Goal: Task Accomplishment & Management: Use online tool/utility

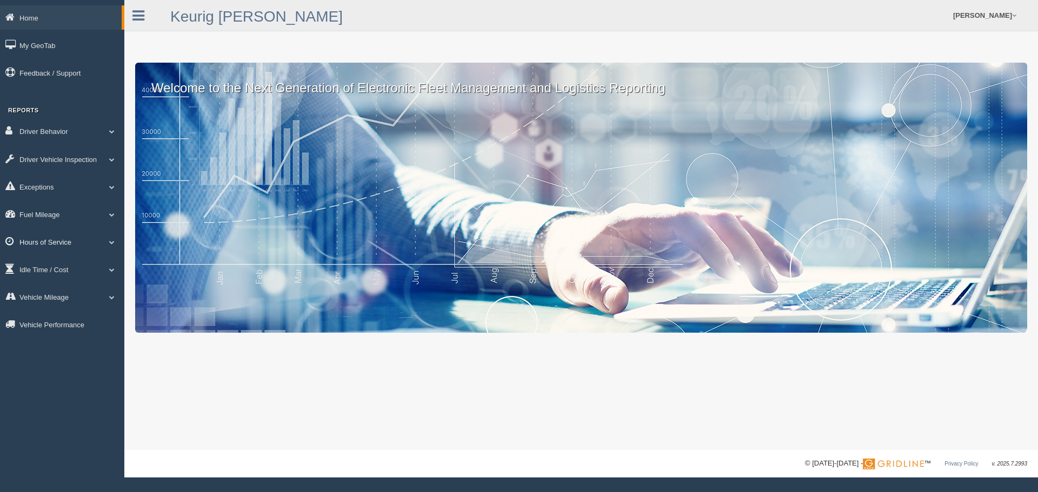
click at [56, 245] on link "Hours of Service" at bounding box center [62, 242] width 124 height 24
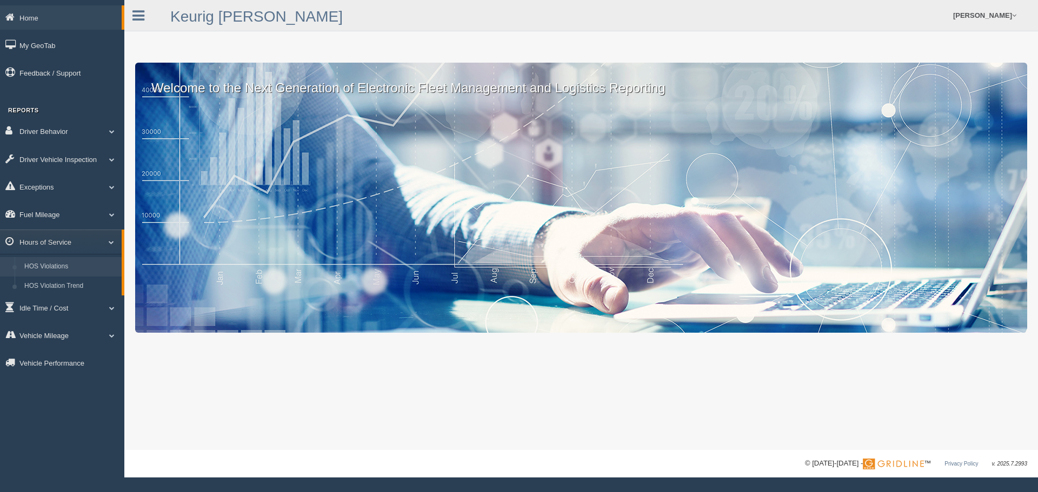
click at [61, 270] on link "HOS Violations" at bounding box center [70, 266] width 102 height 19
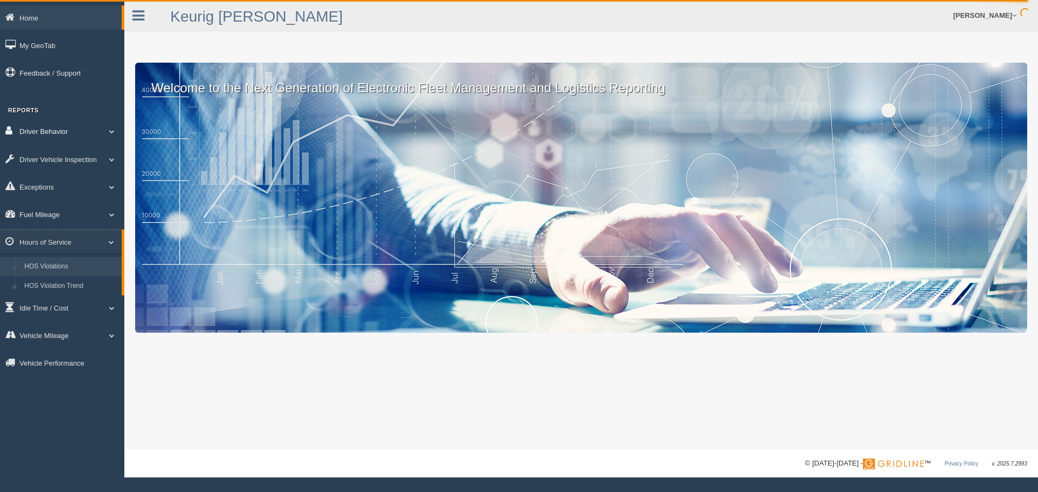
click at [60, 124] on link "Driver Behavior" at bounding box center [62, 131] width 124 height 24
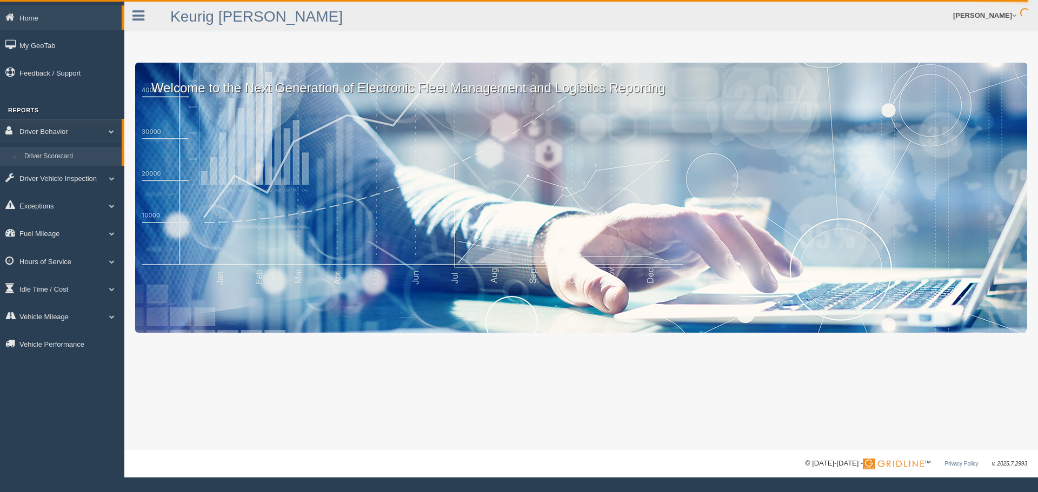
click at [58, 157] on link "Driver Scorecard" at bounding box center [70, 156] width 102 height 19
click at [43, 159] on link "Driver Scorecard" at bounding box center [70, 156] width 102 height 19
click at [39, 158] on link "Driver Scorecard" at bounding box center [70, 156] width 102 height 19
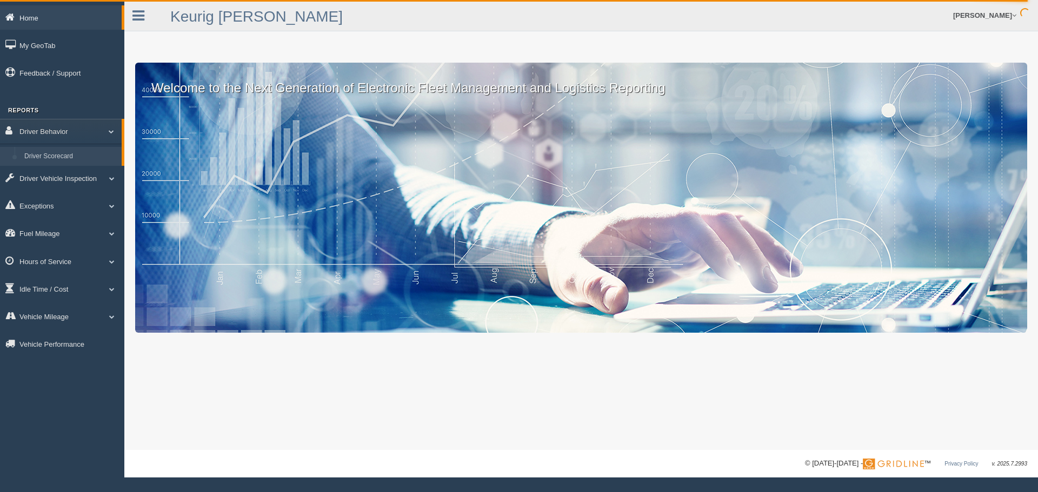
click at [31, 16] on link "Home" at bounding box center [61, 17] width 122 height 24
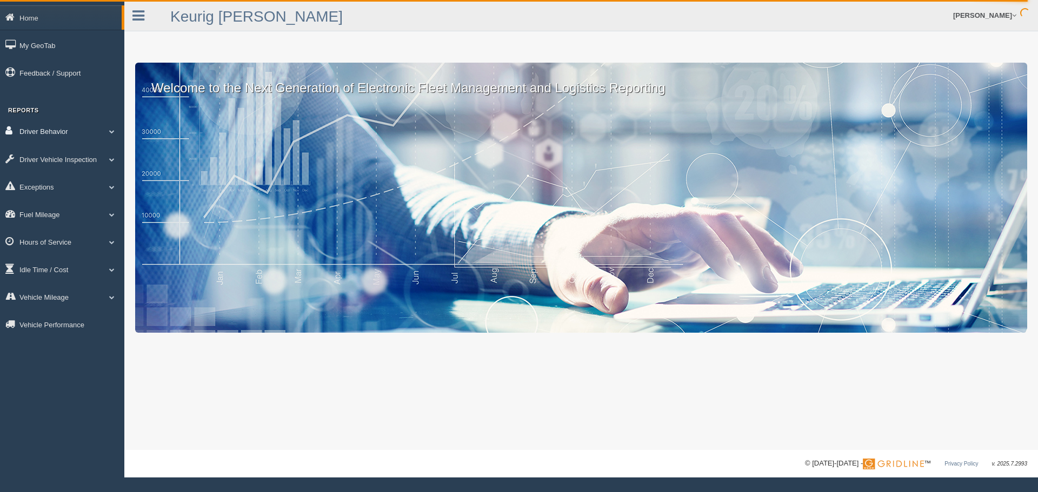
click at [56, 130] on link "Driver Behavior" at bounding box center [62, 131] width 124 height 24
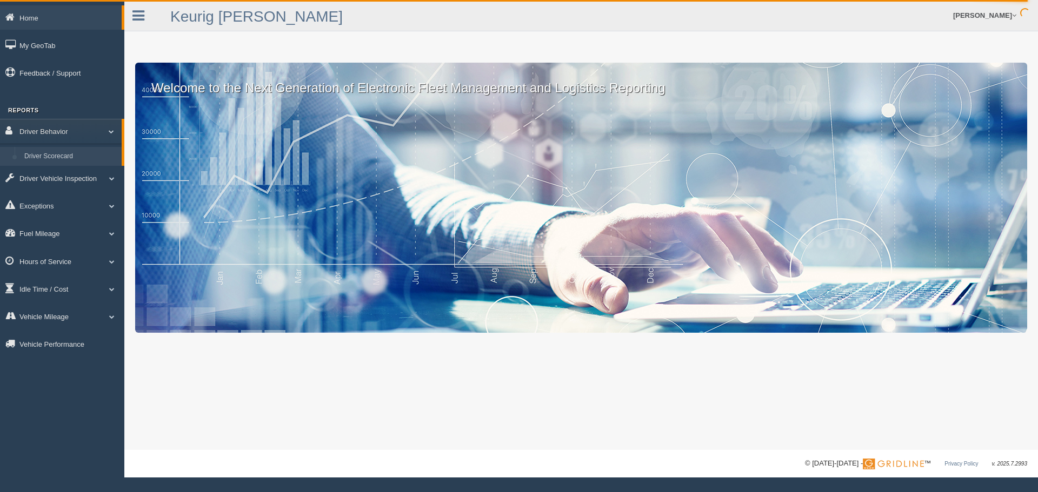
click at [52, 157] on link "Driver Scorecard" at bounding box center [70, 156] width 102 height 19
click at [110, 132] on span at bounding box center [107, 131] width 14 height 5
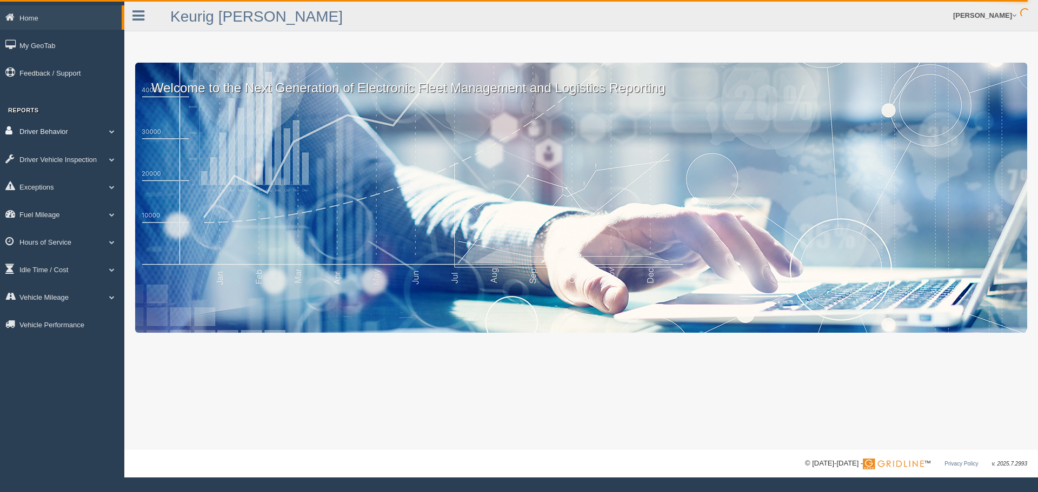
click at [104, 132] on link "Driver Behavior" at bounding box center [62, 131] width 124 height 24
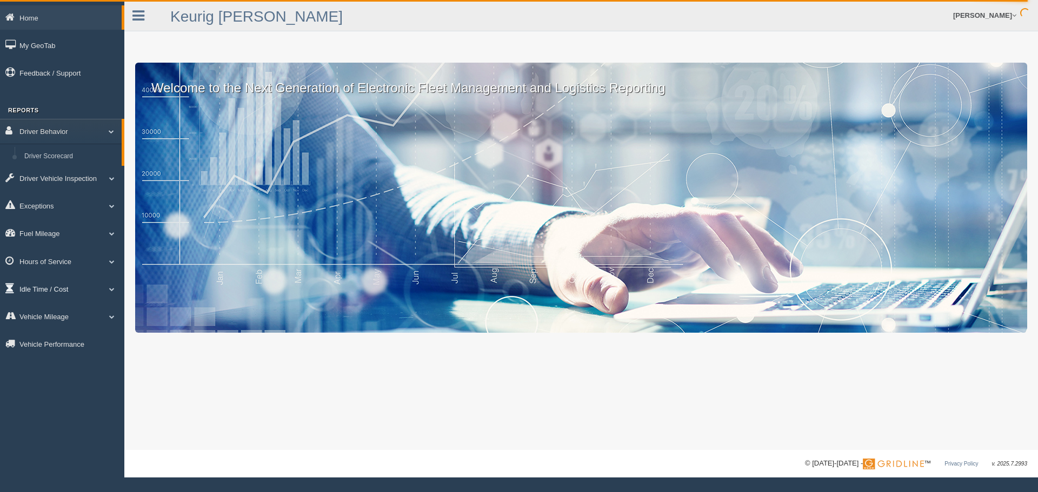
click at [58, 289] on link "Idle Time / Cost" at bounding box center [62, 289] width 124 height 24
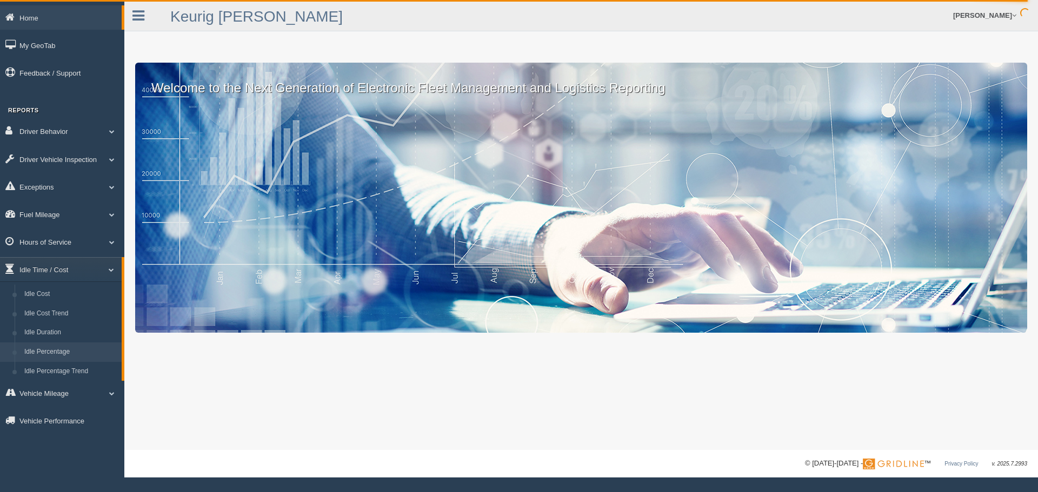
click at [66, 348] on link "Idle Percentage" at bounding box center [70, 352] width 102 height 19
click at [44, 126] on link "Driver Behavior" at bounding box center [62, 131] width 124 height 24
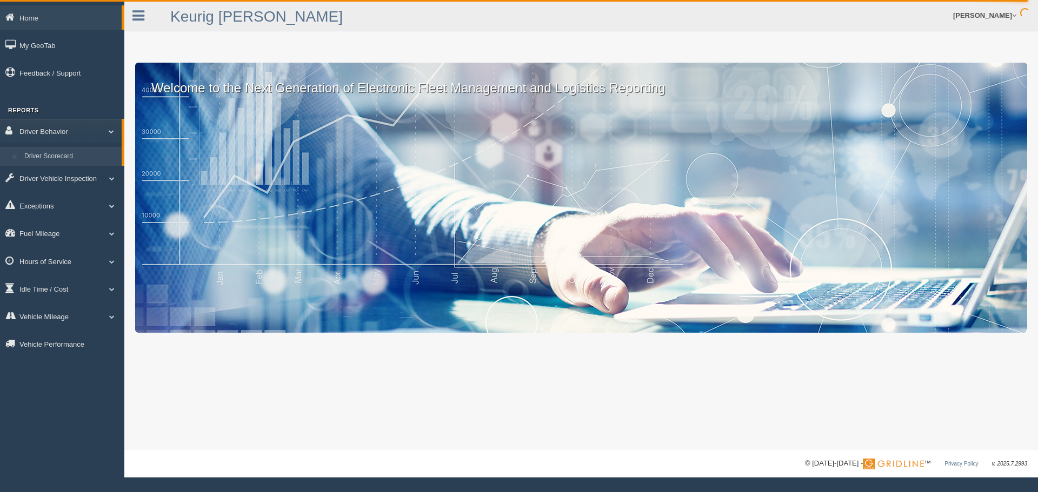
click at [49, 153] on link "Driver Scorecard" at bounding box center [70, 156] width 102 height 19
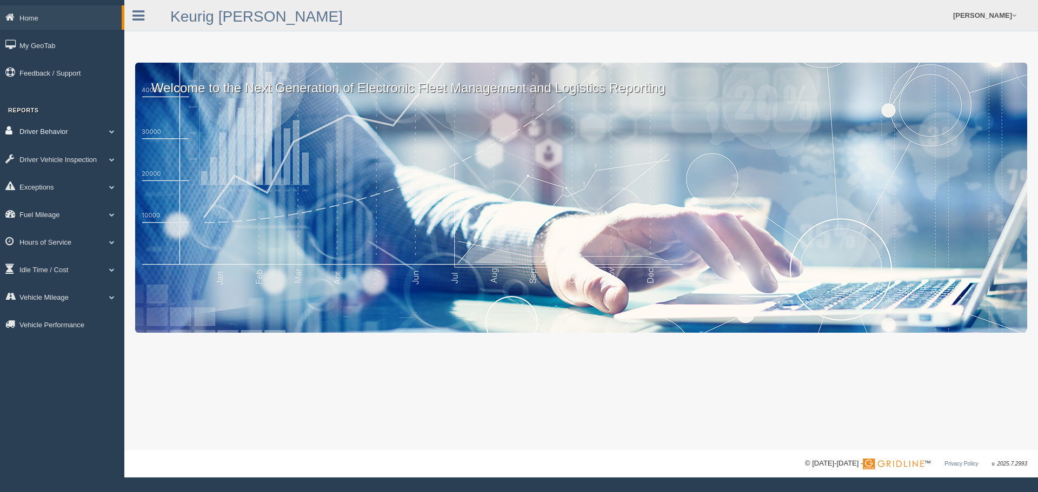
click at [46, 134] on link "Driver Behavior" at bounding box center [62, 131] width 124 height 24
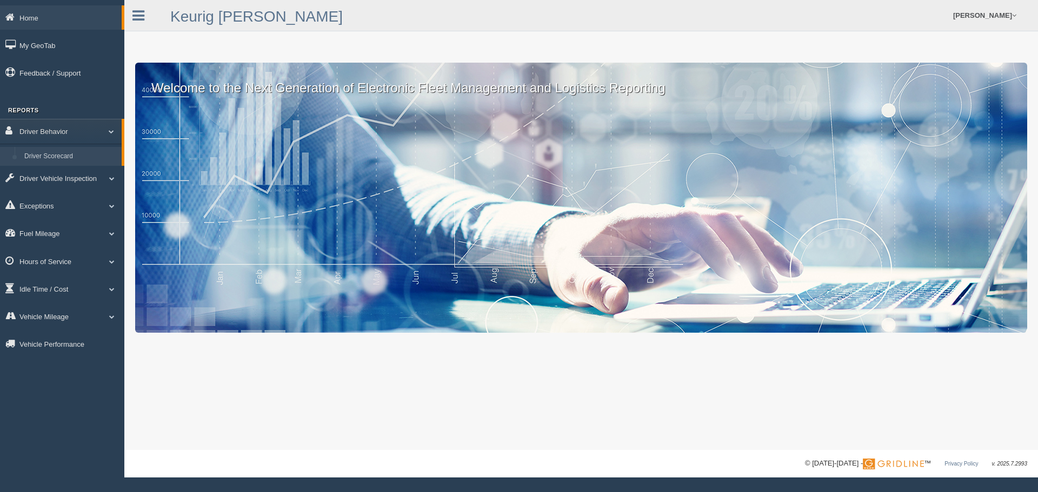
click at [49, 158] on link "Driver Scorecard" at bounding box center [70, 156] width 102 height 19
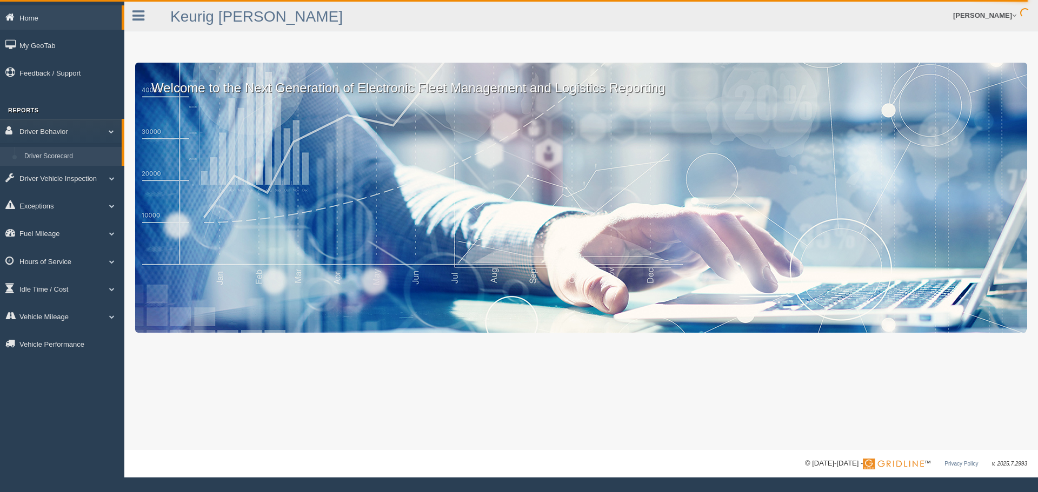
click at [33, 16] on link "Home" at bounding box center [61, 17] width 122 height 24
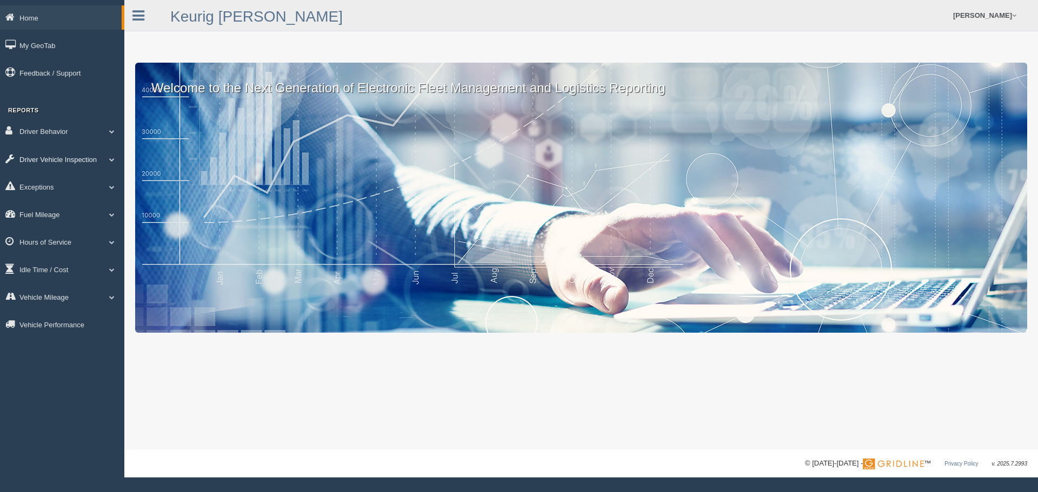
click at [60, 161] on link "Driver Vehicle Inspection" at bounding box center [62, 159] width 124 height 24
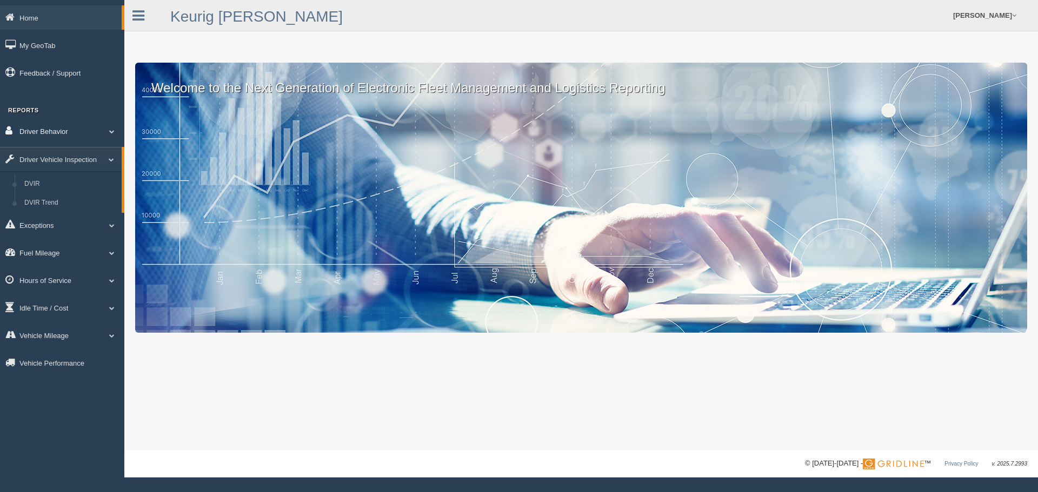
click at [49, 129] on link "Driver Behavior" at bounding box center [62, 131] width 124 height 24
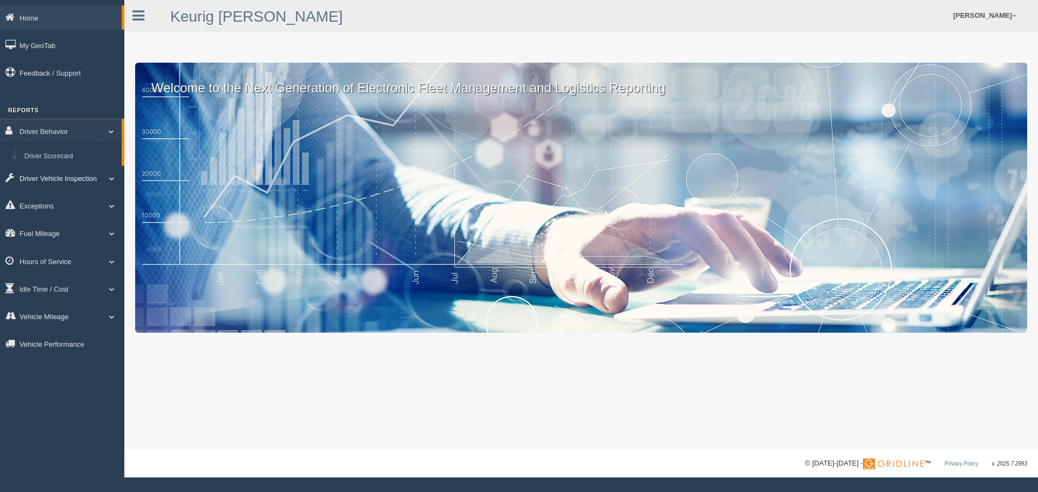
click at [68, 173] on link "Driver Vehicle Inspection" at bounding box center [62, 178] width 124 height 24
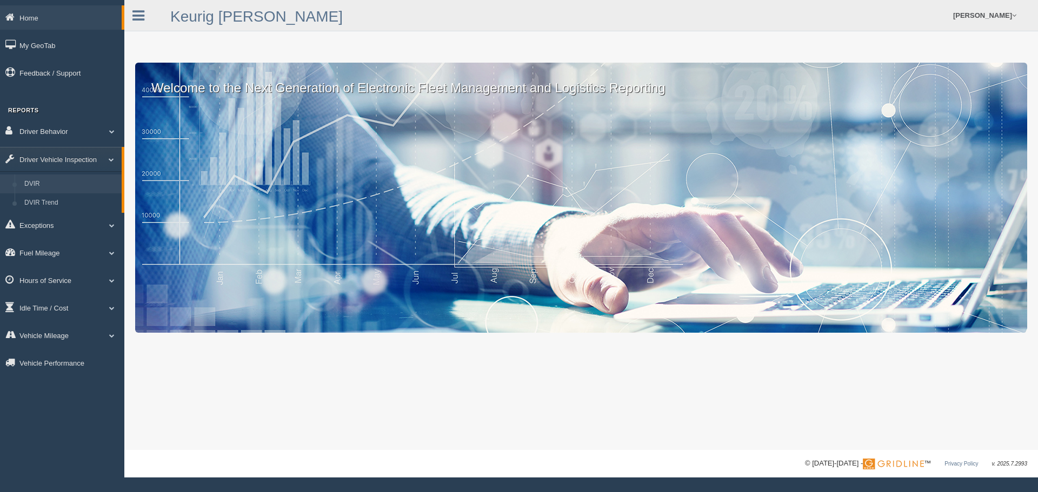
click at [50, 183] on link "DVIR" at bounding box center [70, 184] width 102 height 19
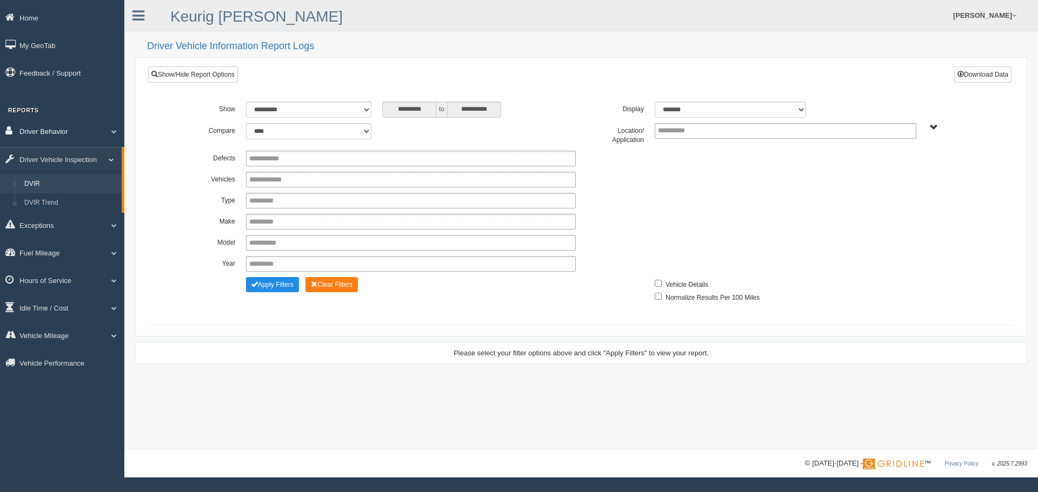
click at [41, 135] on link "Driver Behavior" at bounding box center [62, 131] width 124 height 24
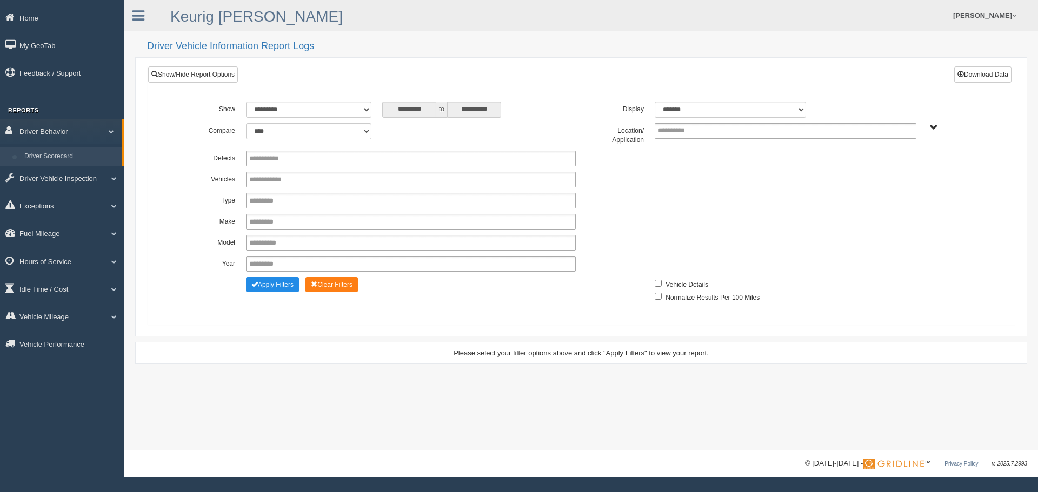
click at [56, 159] on link "Driver Scorecard" at bounding box center [70, 156] width 102 height 19
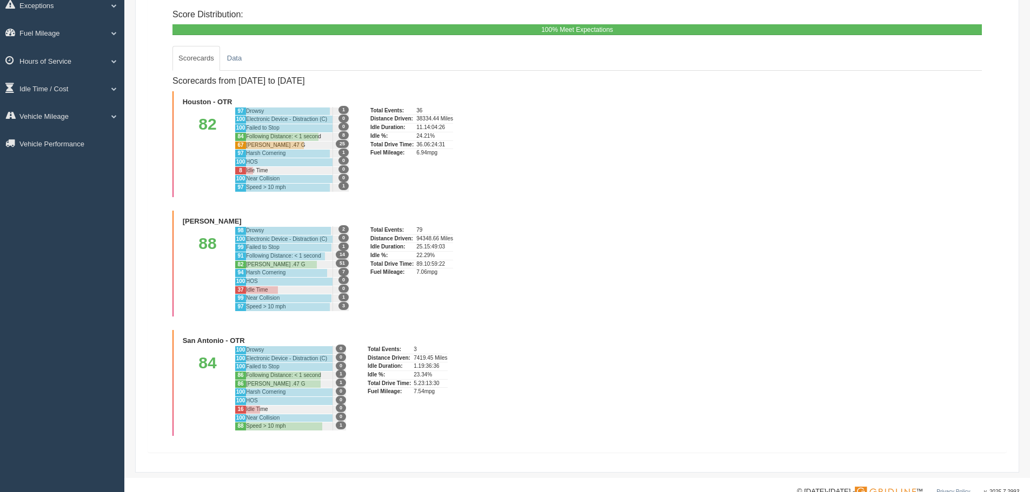
scroll to position [224, 0]
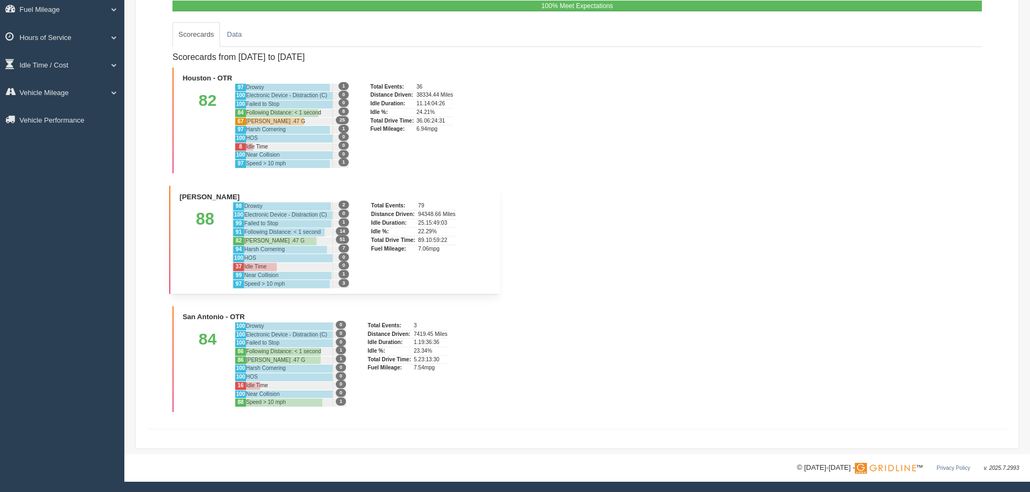
click at [275, 241] on div at bounding box center [280, 241] width 72 height 8
click at [201, 237] on div "88" at bounding box center [204, 245] width 55 height 86
click at [209, 213] on div "88" at bounding box center [204, 245] width 55 height 86
click at [208, 192] on div "[PERSON_NAME]" at bounding box center [334, 196] width 314 height 10
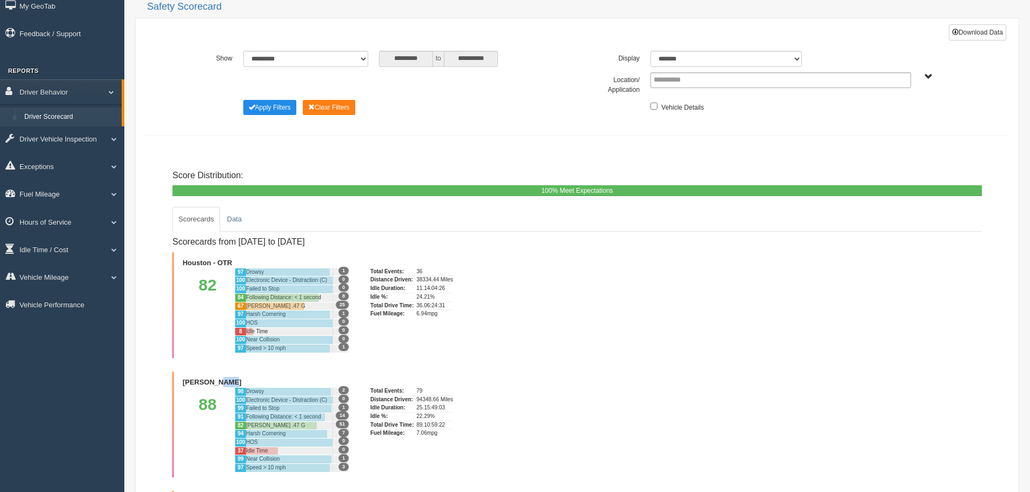
scroll to position [36, 0]
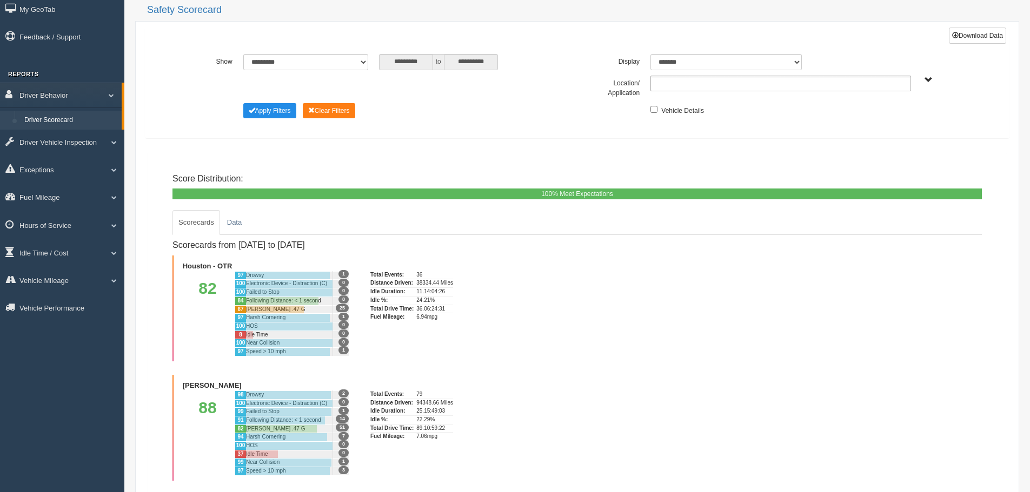
click at [724, 82] on ul at bounding box center [780, 84] width 261 height 16
click at [709, 111] on li "[PERSON_NAME]" at bounding box center [780, 112] width 259 height 14
click at [275, 107] on button "Apply Filters" at bounding box center [269, 110] width 53 height 15
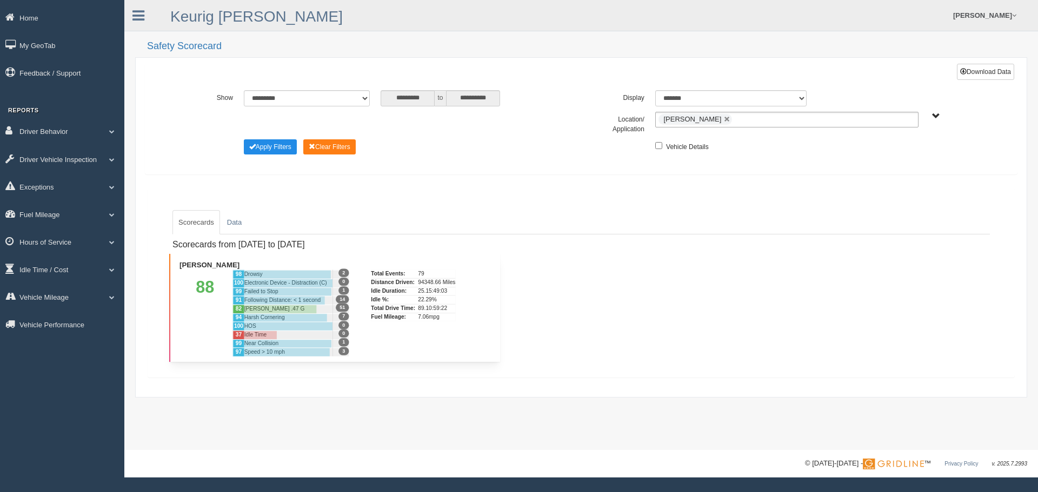
click at [296, 291] on div at bounding box center [287, 292] width 87 height 8
click at [685, 97] on select "******* ******" at bounding box center [730, 98] width 151 height 16
select select "**"
click at [655, 90] on select "******* ******" at bounding box center [730, 98] width 151 height 16
click at [672, 123] on input "text" at bounding box center [681, 120] width 46 height 14
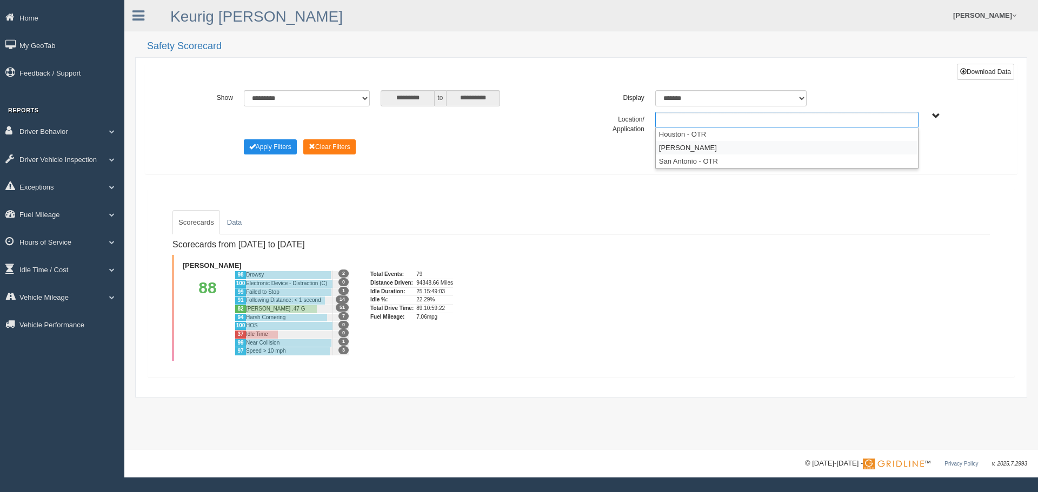
click at [676, 151] on li "[PERSON_NAME]" at bounding box center [787, 148] width 262 height 14
click at [269, 145] on button "Apply Filters" at bounding box center [270, 146] width 53 height 15
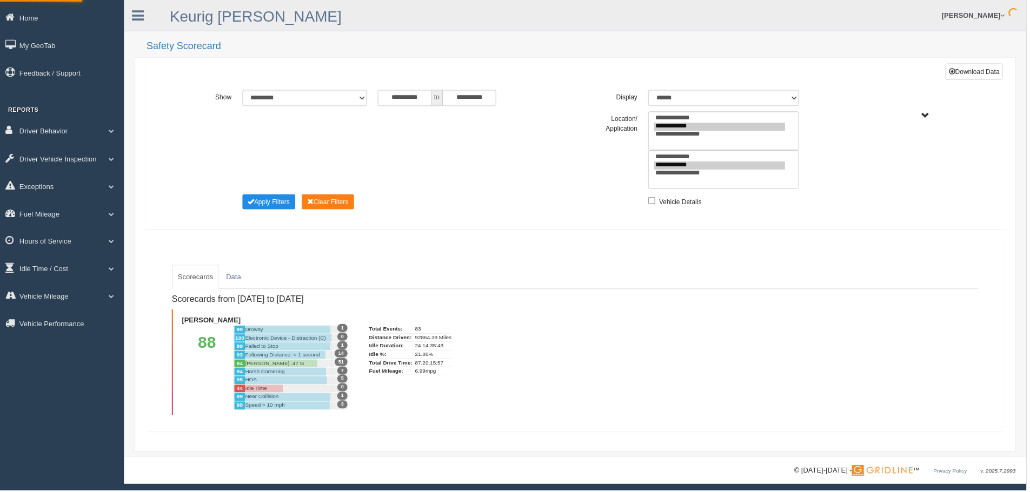
type input "*********"
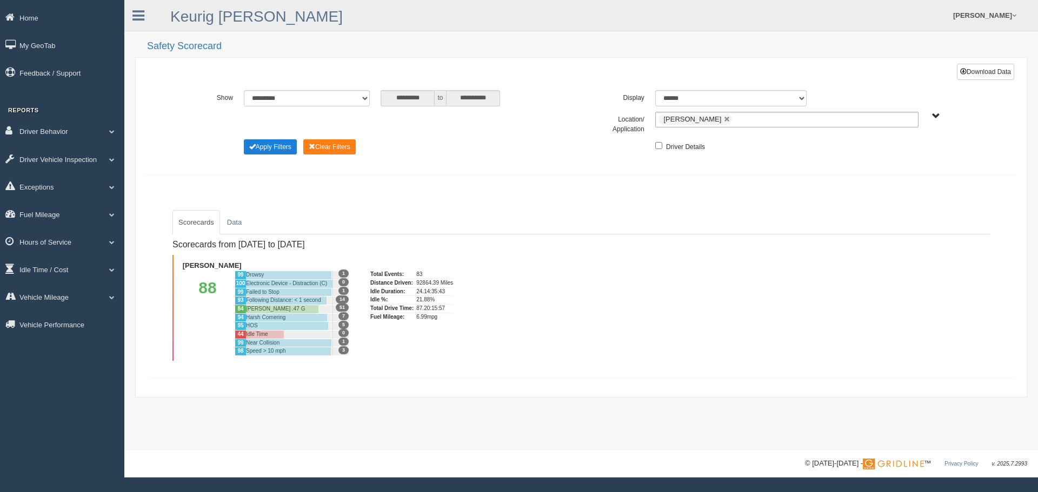
click at [270, 148] on button "Apply Filters" at bounding box center [270, 146] width 53 height 15
click at [266, 146] on button "Apply Filters" at bounding box center [270, 146] width 53 height 15
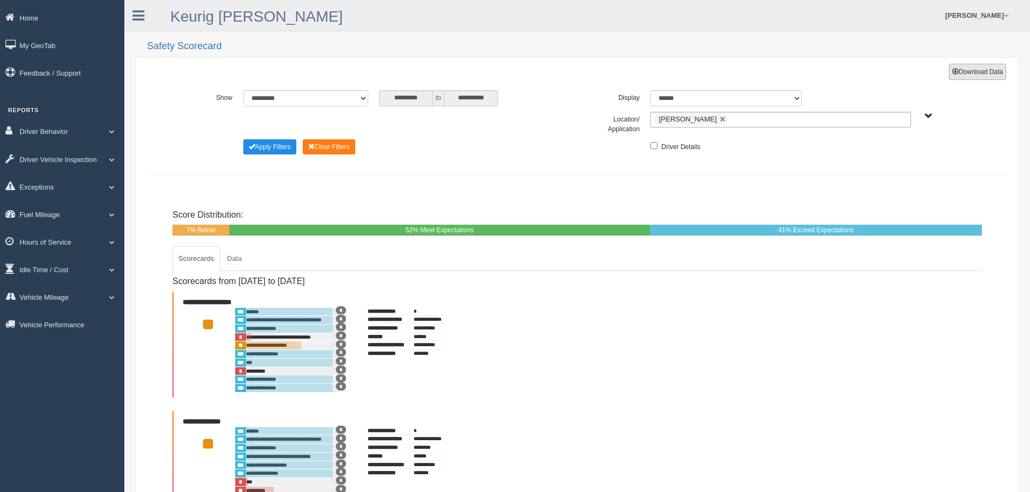
click at [992, 71] on button "Download Data" at bounding box center [977, 72] width 57 height 16
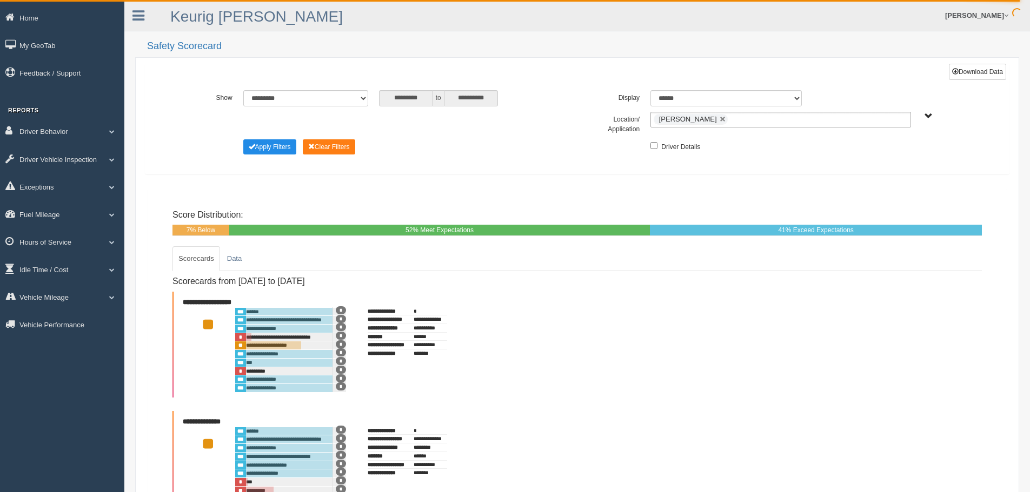
click at [457, 158] on div "**********" at bounding box center [576, 124] width 847 height 84
click at [925, 119] on span "Houston - OTR Irving - OTR San Antonio - OTR" at bounding box center [928, 116] width 8 height 8
click at [910, 153] on button "Houston - OTR" at bounding box center [898, 156] width 50 height 12
click at [910, 179] on button "San Antonio - OTR" at bounding box center [903, 182] width 61 height 12
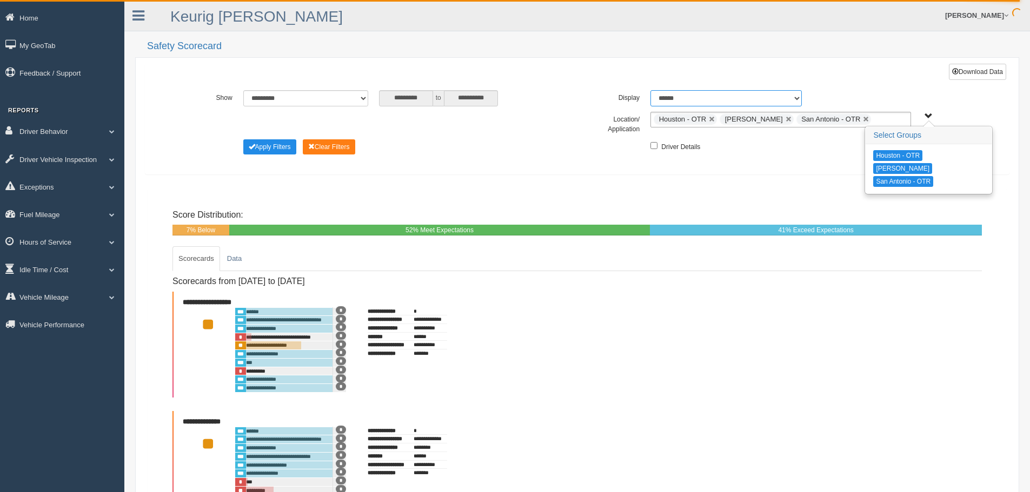
click at [791, 99] on select "******* ******" at bounding box center [725, 98] width 151 height 16
select select "**"
click at [650, 90] on select "******* ******" at bounding box center [725, 98] width 151 height 16
click at [285, 146] on button "Apply Filters" at bounding box center [269, 146] width 53 height 15
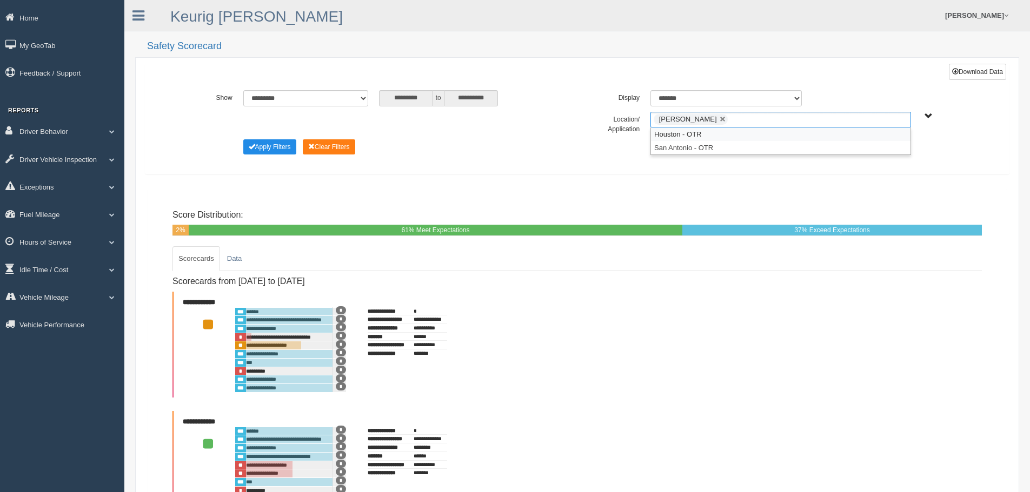
click at [890, 123] on ul "[PERSON_NAME]" at bounding box center [780, 120] width 261 height 16
click at [708, 134] on li "Houston - OTR" at bounding box center [780, 135] width 259 height 14
click at [809, 123] on ul "[PERSON_NAME] - OTR Houston - OTR" at bounding box center [780, 120] width 261 height 16
click at [766, 139] on li "San Antonio - OTR" at bounding box center [780, 135] width 259 height 14
click at [268, 146] on button "Apply Filters" at bounding box center [269, 146] width 53 height 15
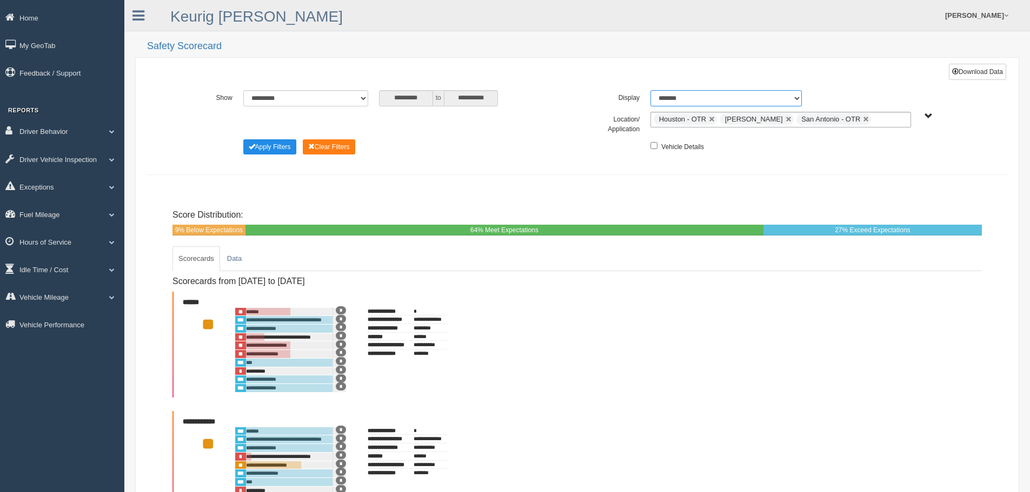
click at [784, 96] on select "******* ******" at bounding box center [725, 98] width 151 height 16
click at [273, 146] on button "Apply Filters" at bounding box center [269, 146] width 53 height 15
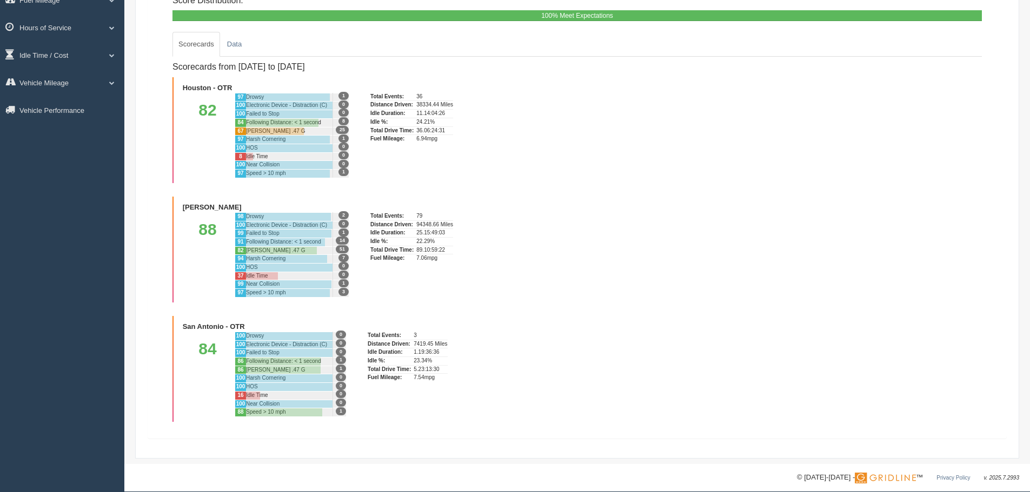
scroll to position [224, 0]
